Goal: Task Accomplishment & Management: Use online tool/utility

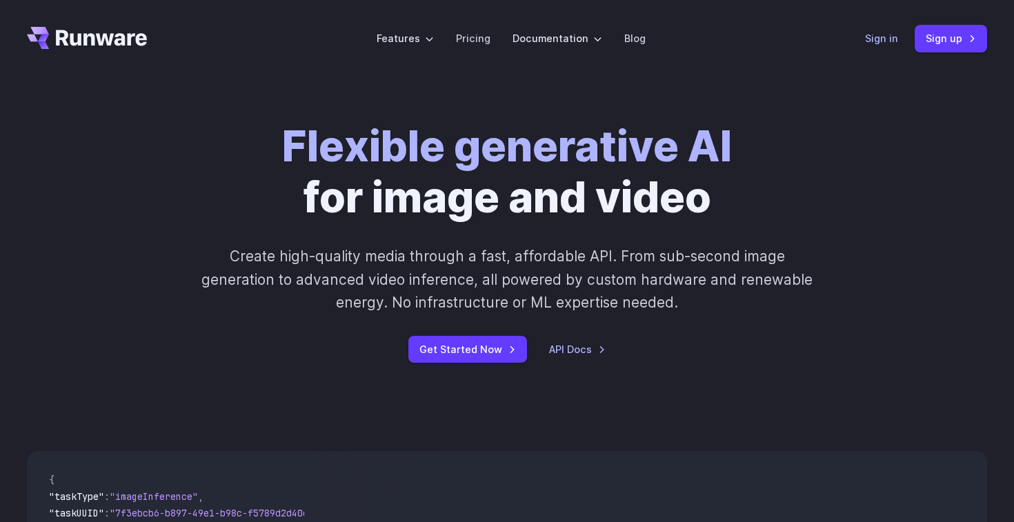
click at [884, 41] on link "Sign in" at bounding box center [881, 38] width 33 height 16
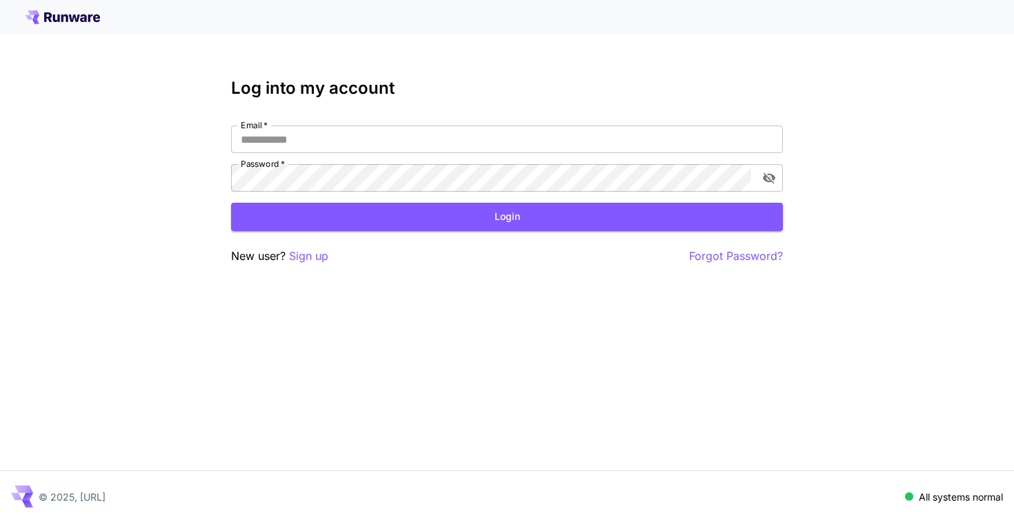
click at [323, 154] on div "Email   * Email   * Password   * Password   *" at bounding box center [507, 158] width 552 height 66
click at [332, 144] on input "Email   *" at bounding box center [507, 139] width 552 height 28
type input "**********"
click at [383, 221] on button "Login" at bounding box center [507, 217] width 552 height 28
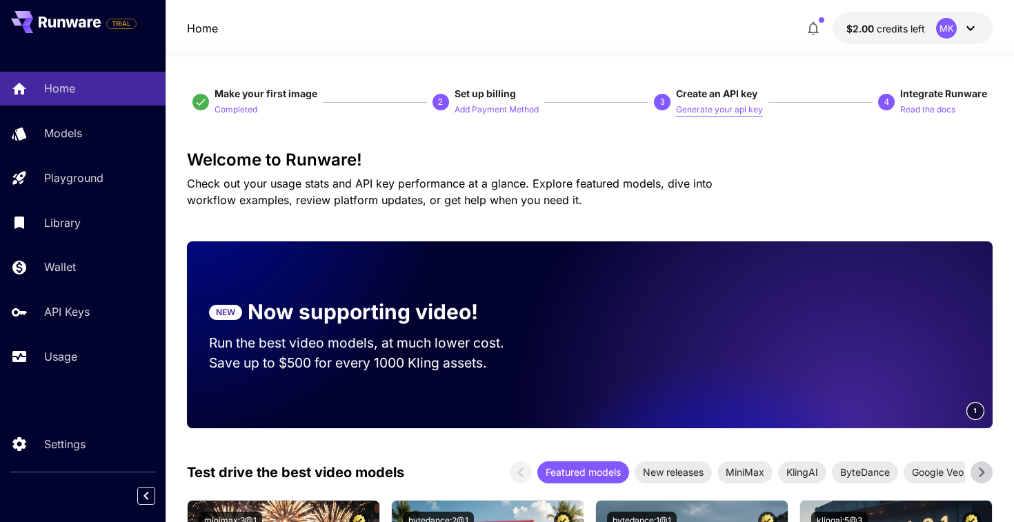
click at [728, 113] on p "Generate your api key" at bounding box center [719, 109] width 87 height 13
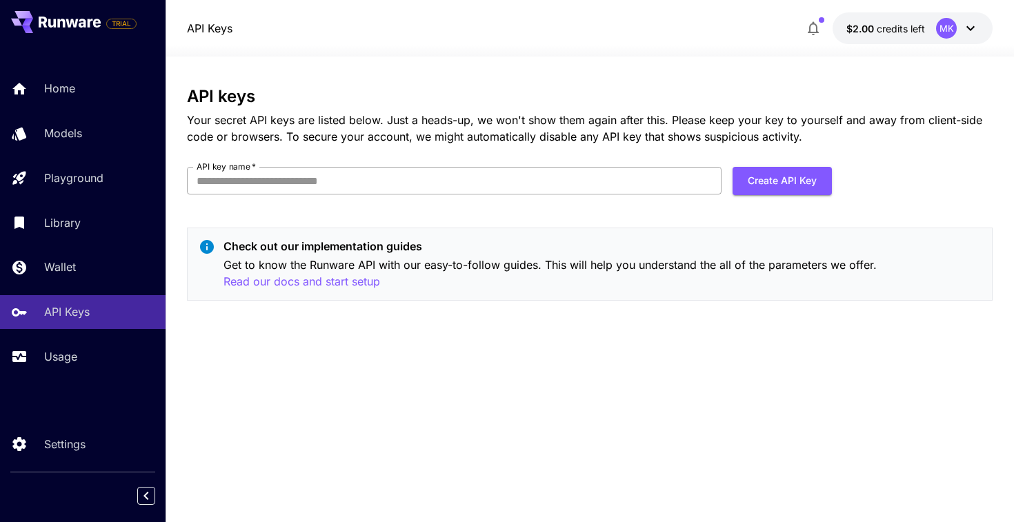
click at [488, 176] on input "API key name   *" at bounding box center [454, 181] width 534 height 28
type input "*********"
click at [789, 172] on button "Create API Key" at bounding box center [781, 181] width 99 height 28
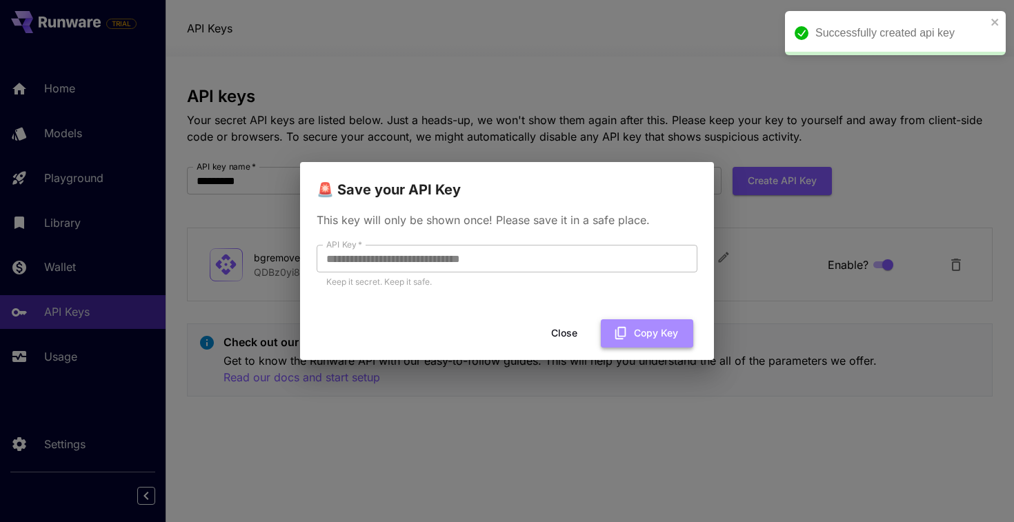
click at [624, 336] on icon "button" at bounding box center [620, 333] width 11 height 12
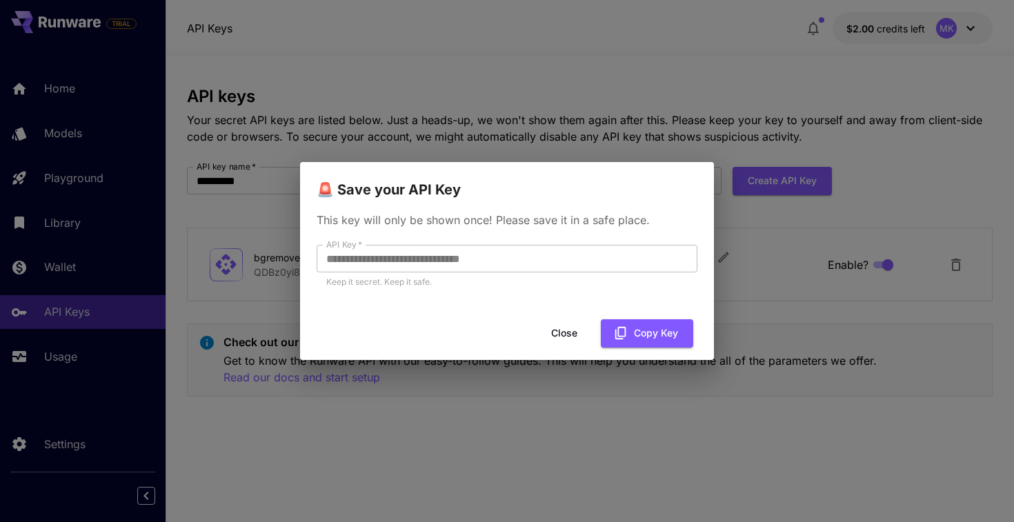
click at [567, 338] on button "Close" at bounding box center [564, 333] width 62 height 28
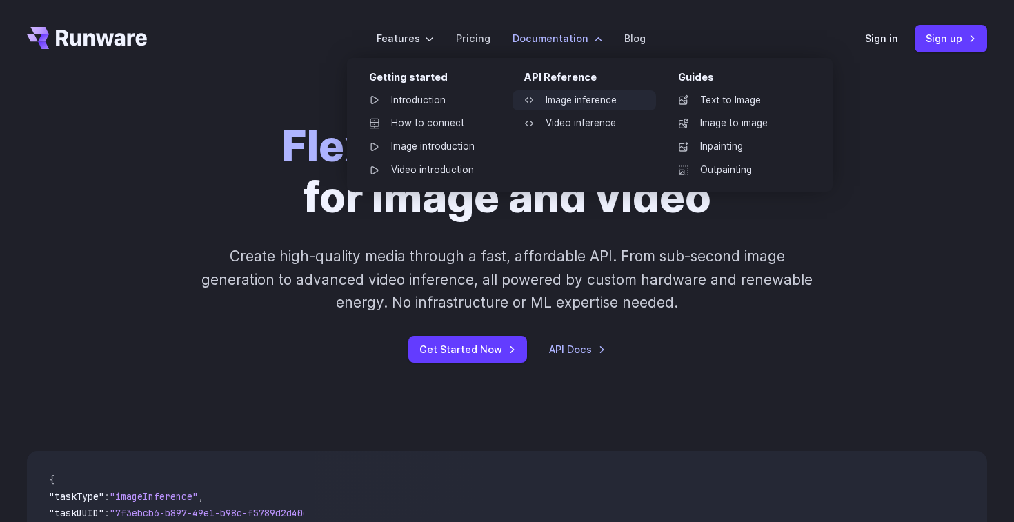
click at [608, 101] on link "Image inference" at bounding box center [583, 100] width 143 height 21
